Goal: Task Accomplishment & Management: Complete application form

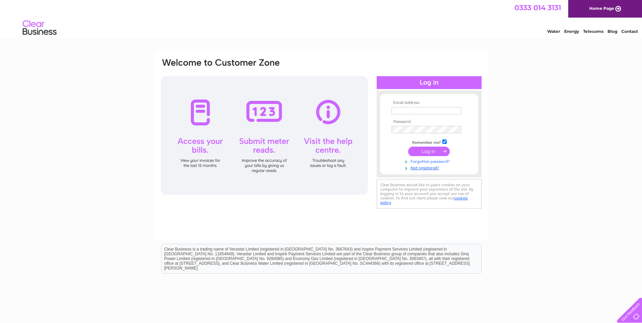
click at [437, 161] on link "Forgotten password?" at bounding box center [429, 161] width 77 height 6
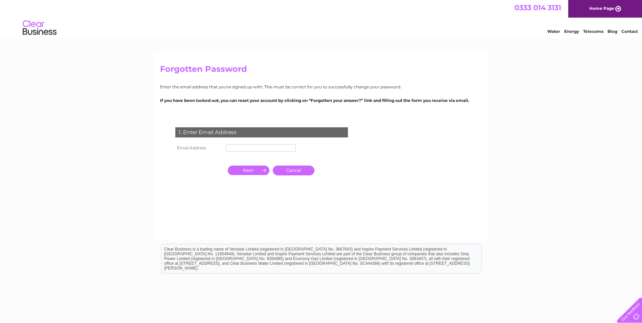
click at [254, 145] on input "text" at bounding box center [261, 147] width 70 height 7
type input "mark.livingston@aspenadvisers.com"
click at [249, 167] on input "button" at bounding box center [249, 170] width 42 height 9
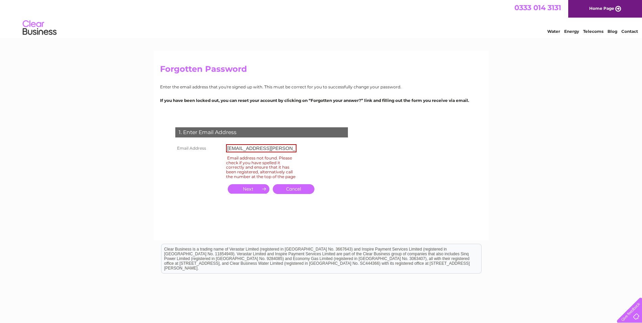
click at [293, 191] on link "Cancel" at bounding box center [294, 189] width 42 height 10
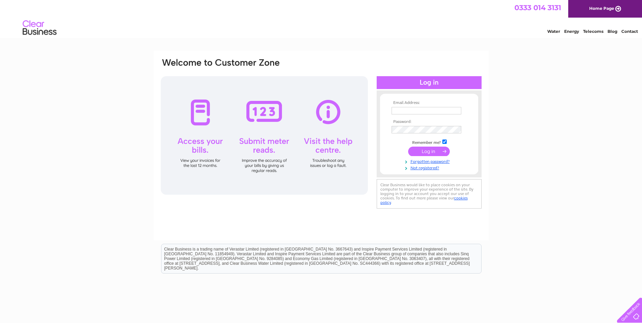
click at [603, 9] on link "Home Page" at bounding box center [605, 9] width 74 height 18
click at [429, 168] on link "Not registered?" at bounding box center [429, 167] width 77 height 6
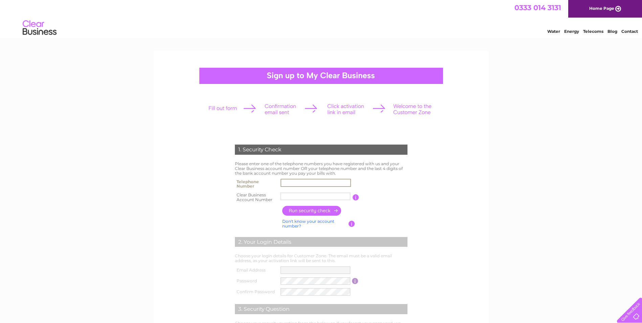
click at [291, 183] on input "text" at bounding box center [315, 183] width 70 height 8
paste input "07721447016"
type input "07721447016"
click at [291, 196] on input "text" at bounding box center [315, 196] width 70 height 8
type input "30316716"
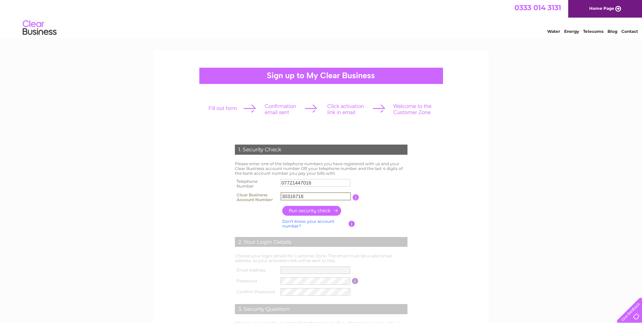
click at [309, 214] on input "button" at bounding box center [312, 211] width 60 height 10
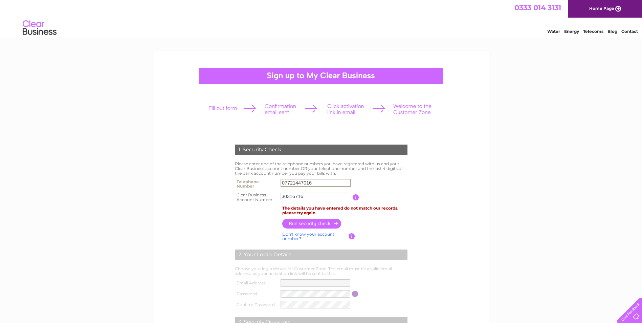
drag, startPoint x: 319, startPoint y: 182, endPoint x: 219, endPoint y: 180, distance: 100.1
click at [219, 180] on div "1. Security Check Please enter one of the telephone numbers you have registered…" at bounding box center [321, 261] width 204 height 246
drag, startPoint x: 309, startPoint y: 183, endPoint x: 259, endPoint y: 182, distance: 49.7
click at [259, 182] on tr "Telephone Number 0131380" at bounding box center [321, 184] width 176 height 14
click at [311, 182] on input "0131380" at bounding box center [315, 183] width 70 height 8
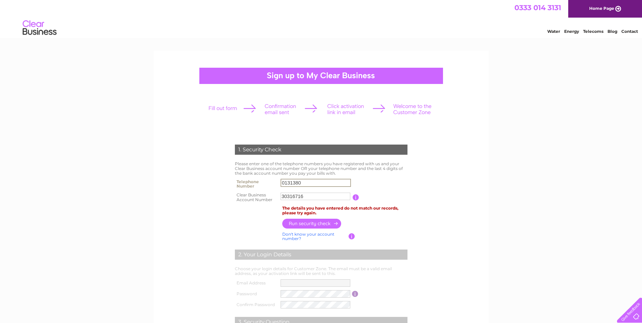
drag, startPoint x: 308, startPoint y: 183, endPoint x: 244, endPoint y: 185, distance: 64.6
click at [244, 185] on tr "Telephone Number 0131380" at bounding box center [321, 184] width 176 height 14
type input "01313804955"
click at [314, 224] on input "button" at bounding box center [312, 224] width 60 height 10
drag, startPoint x: 312, startPoint y: 196, endPoint x: 230, endPoint y: 191, distance: 82.3
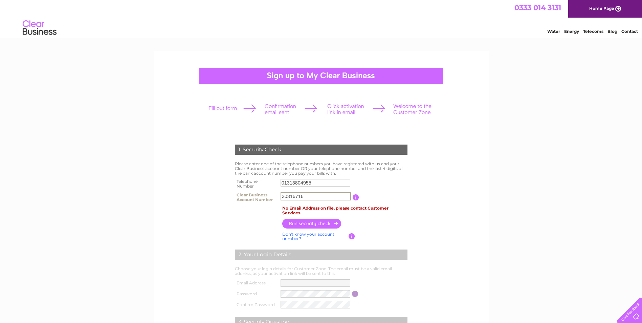
click at [230, 191] on div "1. Security Check Please enter one of the telephone numbers you have registered…" at bounding box center [321, 261] width 204 height 246
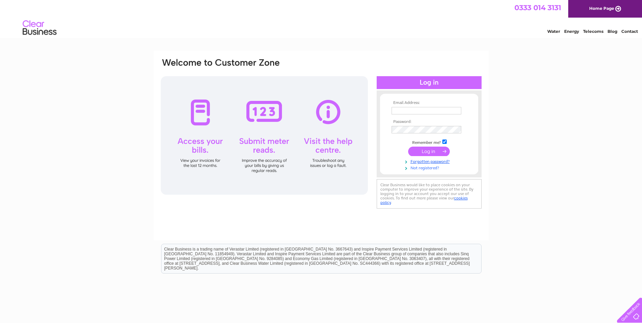
click at [429, 168] on link "Not registered?" at bounding box center [429, 167] width 77 height 6
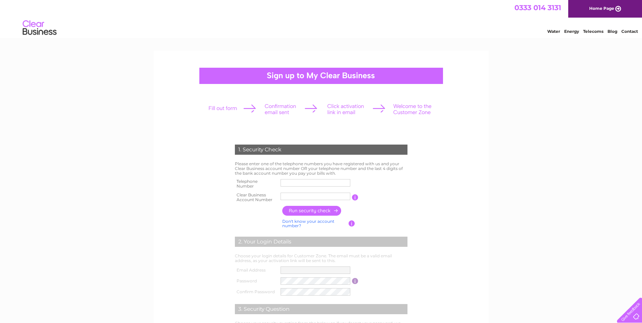
click at [313, 181] on input "text" at bounding box center [315, 182] width 70 height 7
type input "01313804955"
paste input "30316716"
type input "30316716"
click at [315, 209] on input "button" at bounding box center [312, 211] width 60 height 10
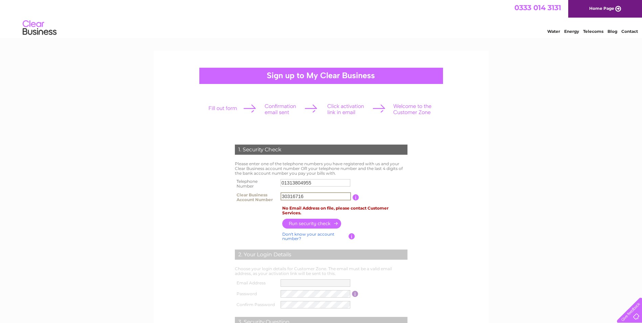
drag, startPoint x: 304, startPoint y: 196, endPoint x: 264, endPoint y: 194, distance: 41.0
click at [264, 194] on tr "Clear Business Account Number 30316716 You will find your account number on the…" at bounding box center [321, 197] width 176 height 14
click at [414, 208] on div "1. Security Check Please enter one of the telephone numbers you have registered…" at bounding box center [321, 261] width 204 height 246
click at [318, 222] on input "button" at bounding box center [312, 223] width 60 height 10
drag, startPoint x: 321, startPoint y: 197, endPoint x: 275, endPoint y: 193, distance: 46.8
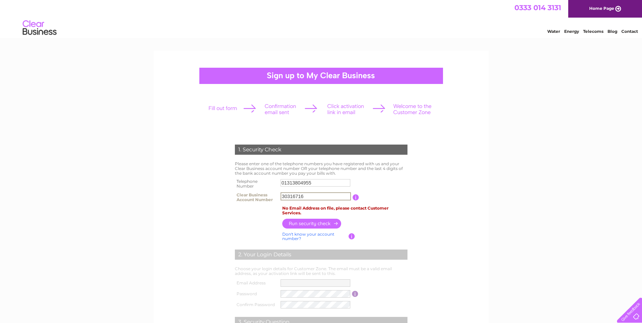
click at [275, 193] on tr "Clear Business Account Number 30316716 You will find your account number on the…" at bounding box center [321, 197] width 176 height 14
click at [224, 195] on div "1. Security Check Please enter one of the telephone numbers you have registered…" at bounding box center [321, 261] width 204 height 246
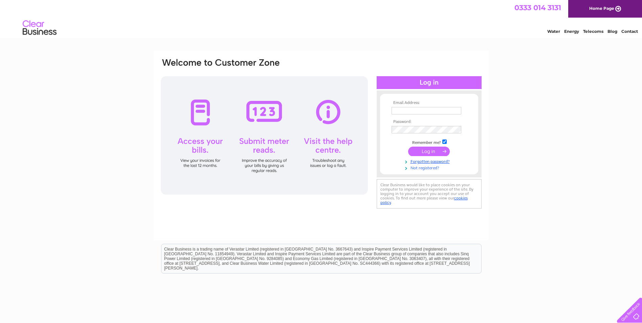
click at [427, 168] on link "Not registered?" at bounding box center [429, 167] width 77 height 6
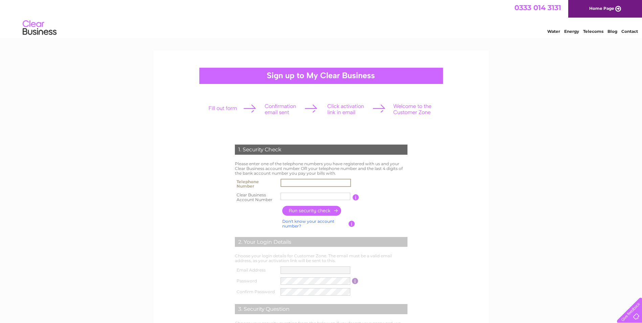
click at [295, 182] on input "text" at bounding box center [315, 183] width 70 height 8
type input "01313804955"
paste input "30316716"
type input "30316716"
click at [314, 209] on input "button" at bounding box center [312, 211] width 60 height 10
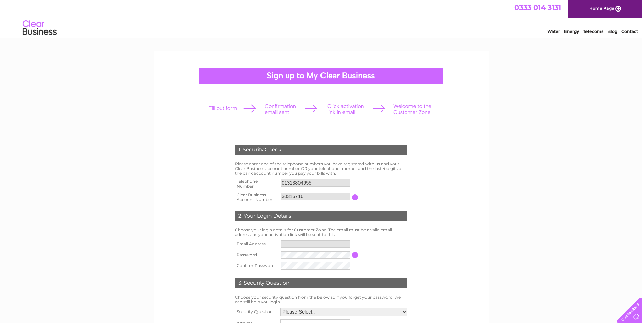
type input "**********"
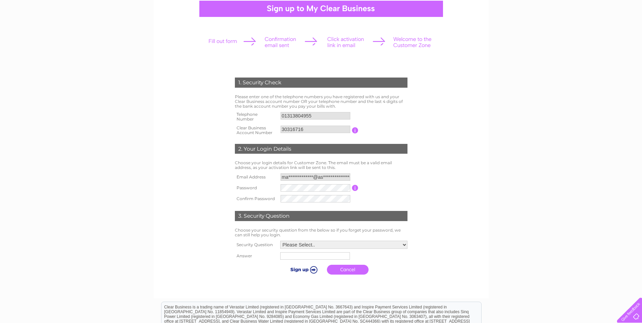
scroll to position [68, 0]
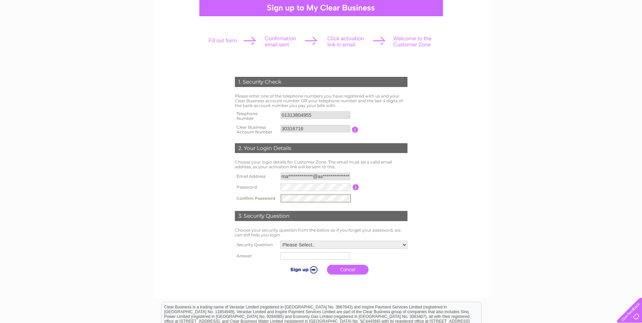
click at [297, 242] on select "Please Select.. In what town or city was your first job? In what town or city d…" at bounding box center [343, 244] width 127 height 8
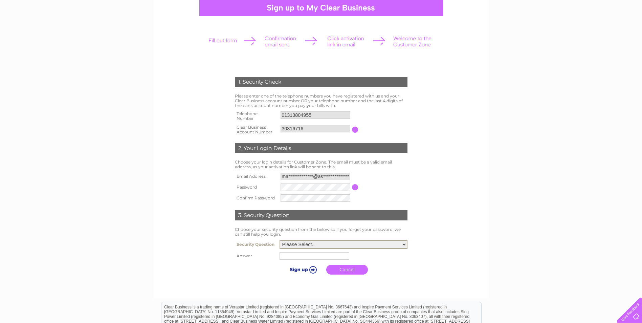
select select "5"
click at [279, 240] on select "Please Select.. In what town or city was your first job? In what town or city d…" at bounding box center [343, 244] width 128 height 9
click at [299, 256] on input "text" at bounding box center [314, 255] width 70 height 7
type input "indy"
click at [298, 269] on input "submit" at bounding box center [303, 269] width 42 height 9
